Goal: Register for event/course

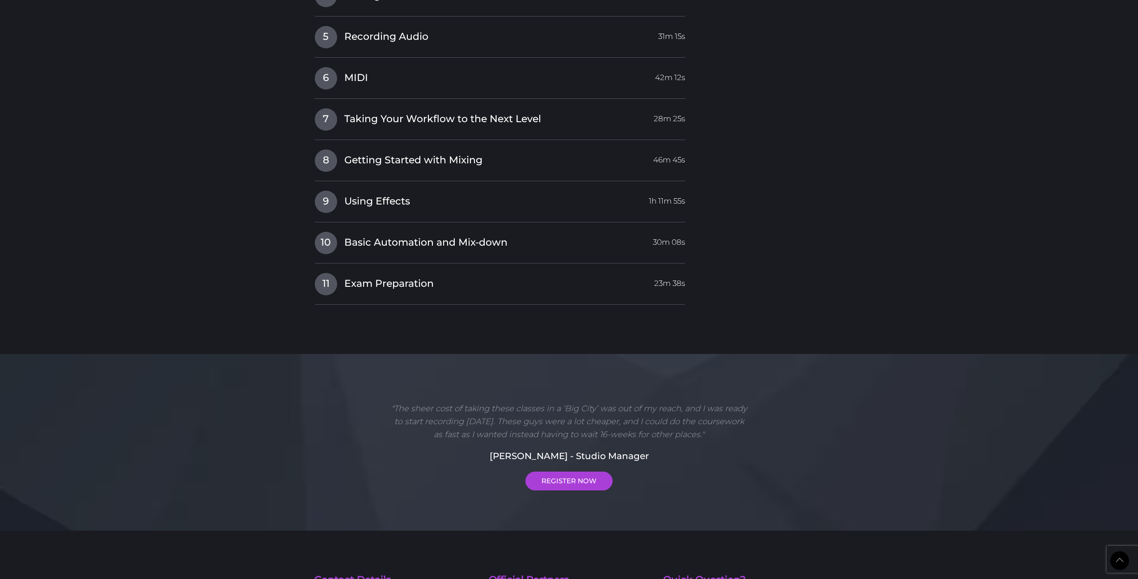
scroll to position [1584, 0]
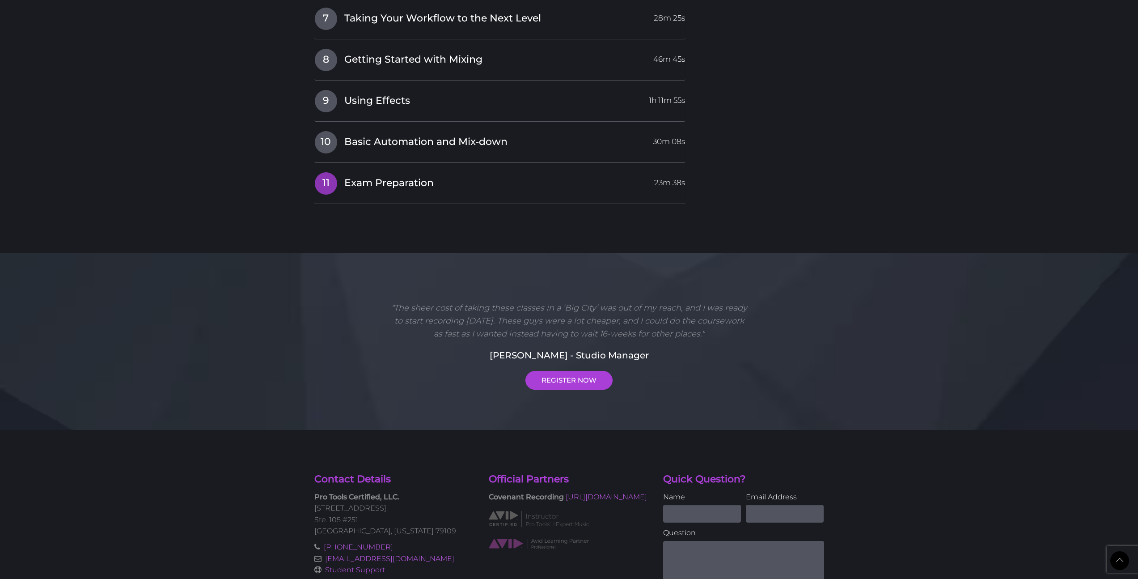
click at [418, 186] on span "Exam Preparation" at bounding box center [388, 183] width 89 height 14
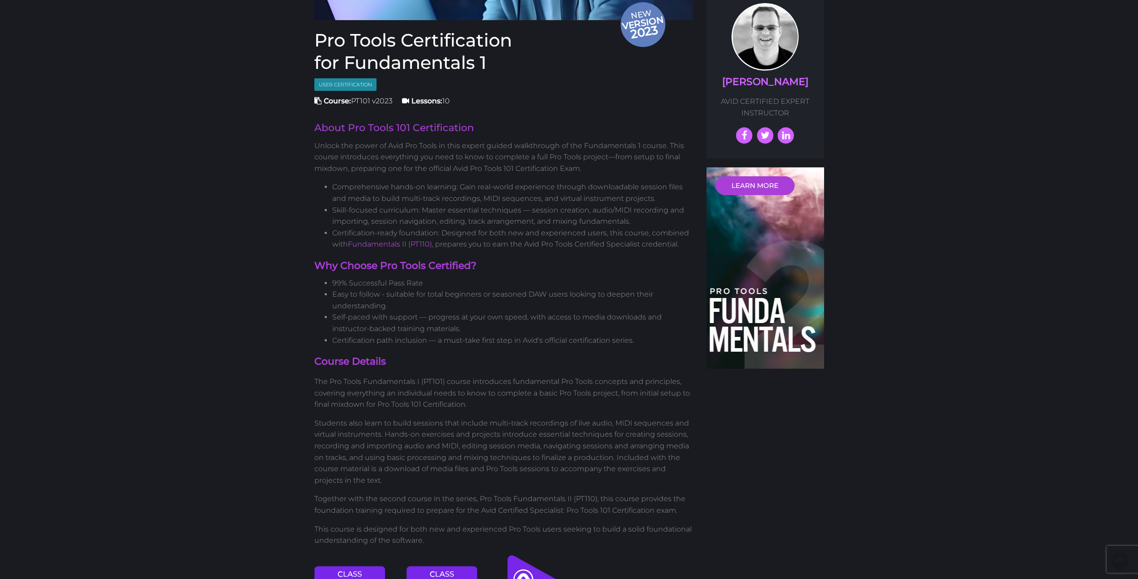
scroll to position [0, 0]
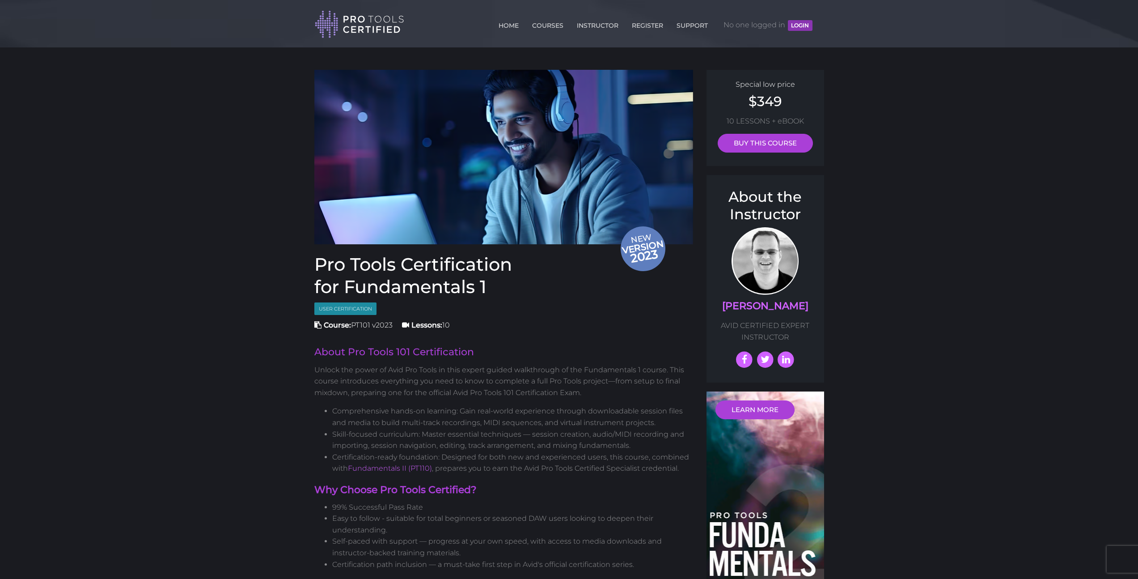
click at [641, 246] on span "version" at bounding box center [642, 247] width 45 height 12
click at [638, 244] on span "New version 2023" at bounding box center [643, 249] width 47 height 35
click at [571, 203] on img at bounding box center [503, 157] width 379 height 174
click at [545, 24] on link "COURSES" at bounding box center [548, 24] width 36 height 14
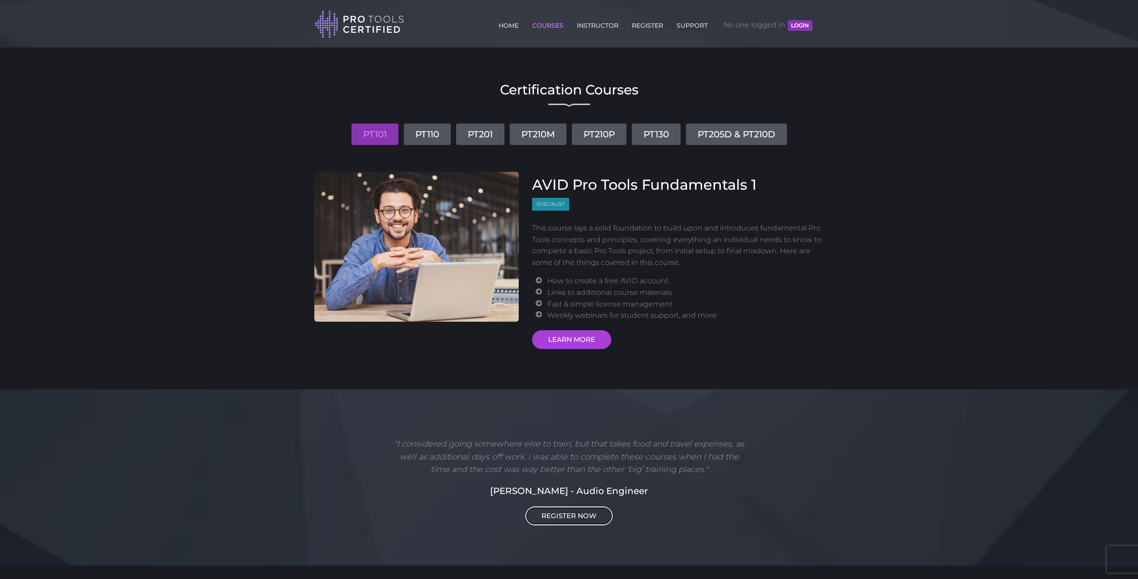
click at [588, 521] on link "REGISTER NOW" at bounding box center [569, 515] width 87 height 19
